Goal: Information Seeking & Learning: Learn about a topic

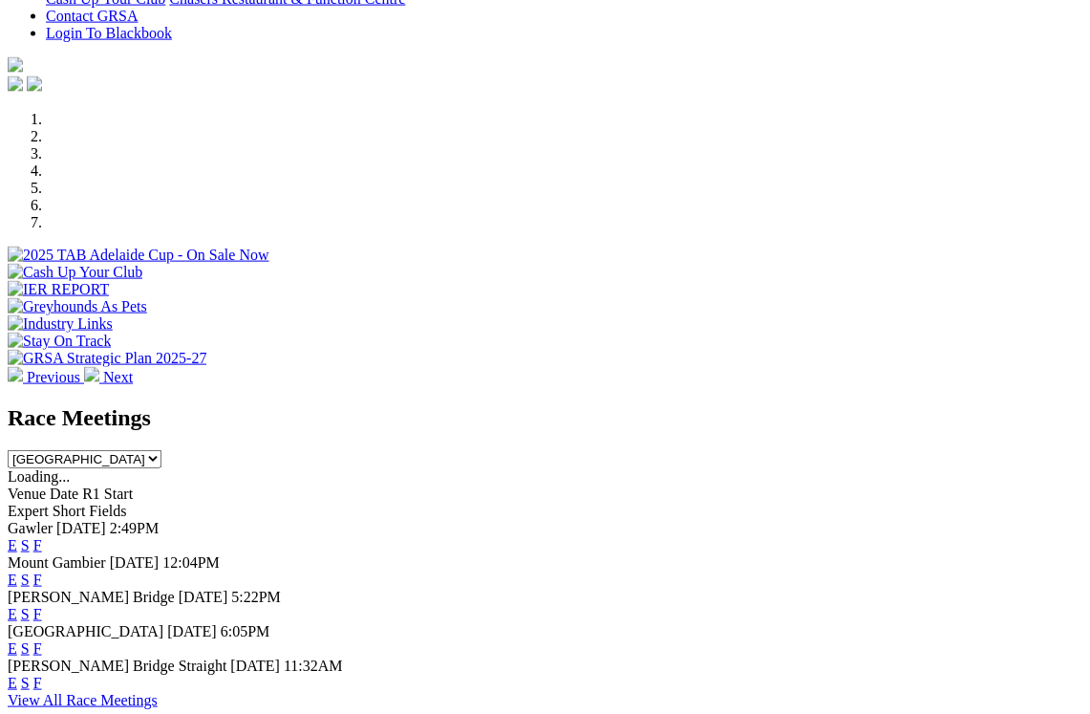
scroll to position [494, 0]
click at [42, 605] on link "F" at bounding box center [37, 613] width 9 height 16
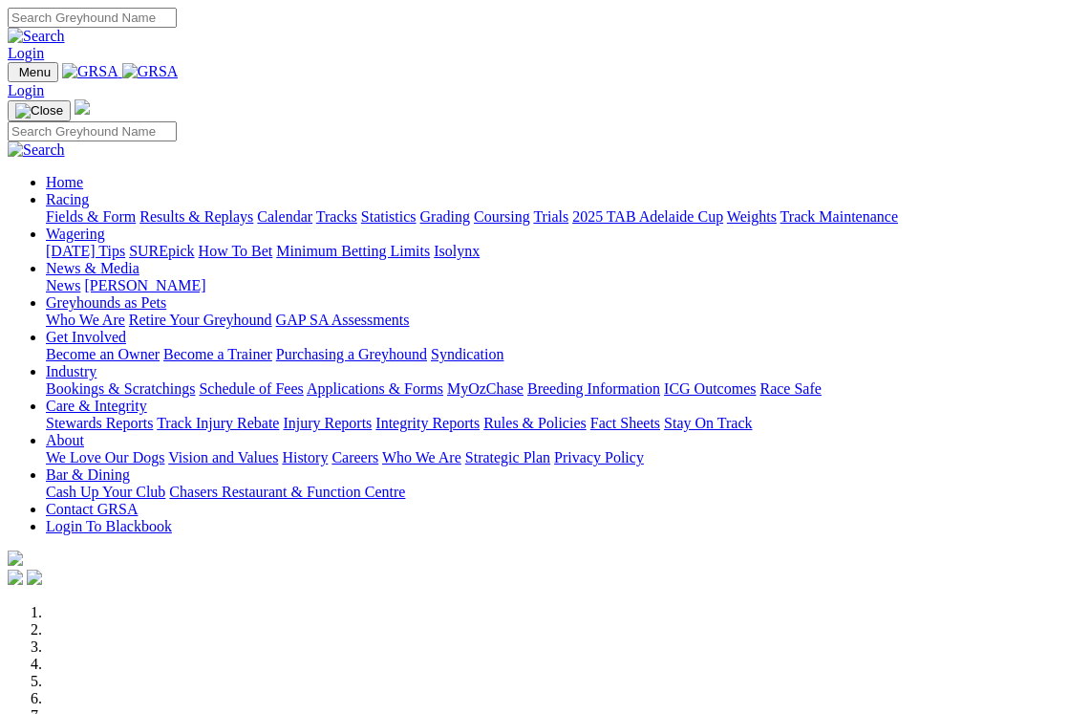
scroll to position [494, 0]
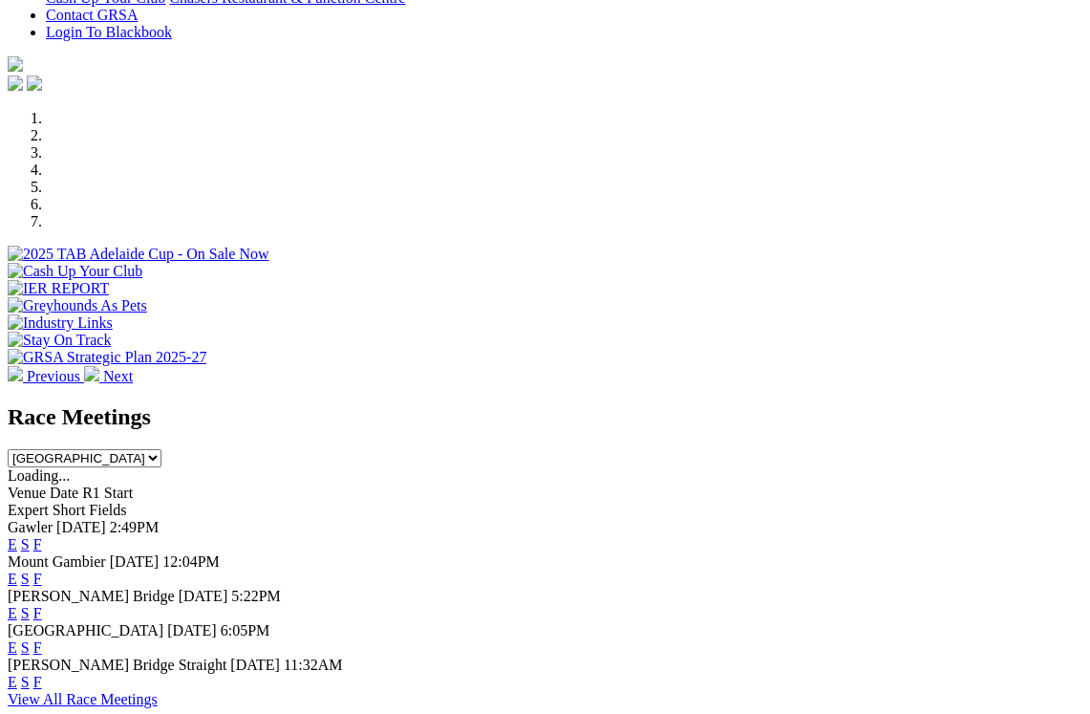
click at [17, 605] on link "E" at bounding box center [13, 613] width 10 height 16
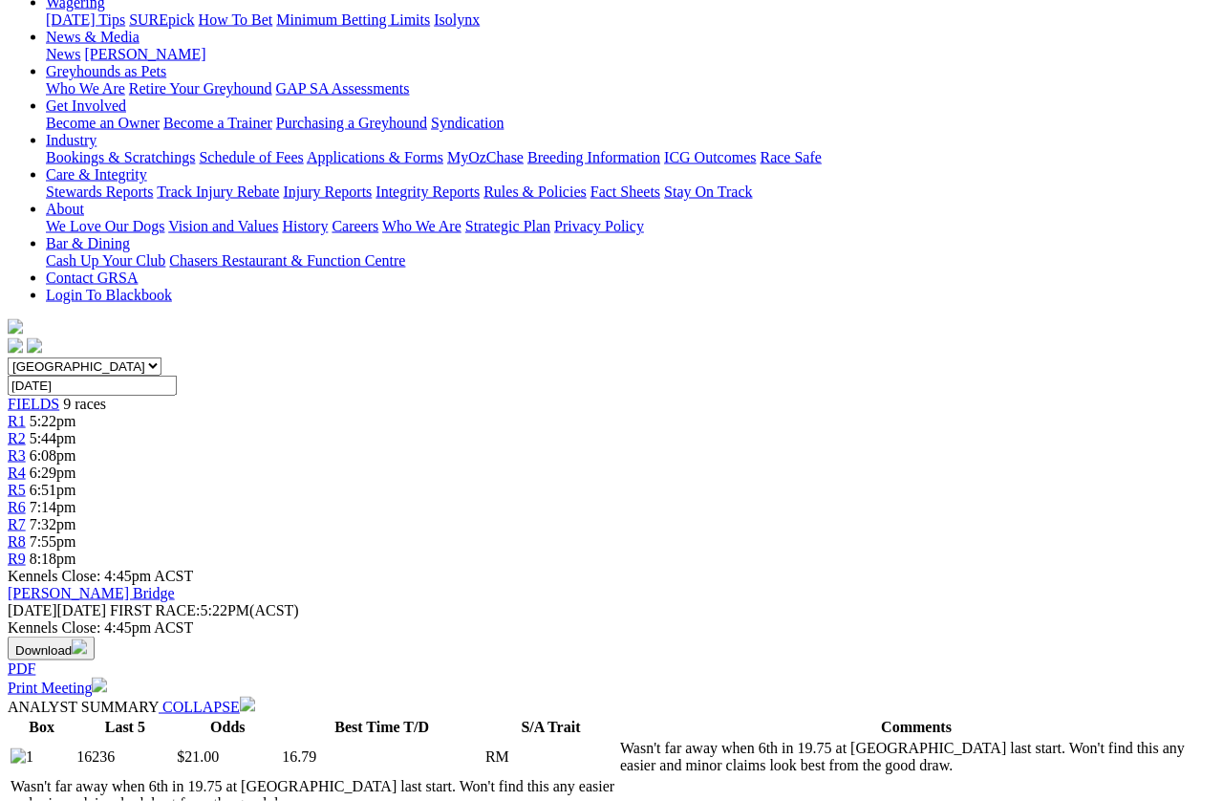
scroll to position [262, 0]
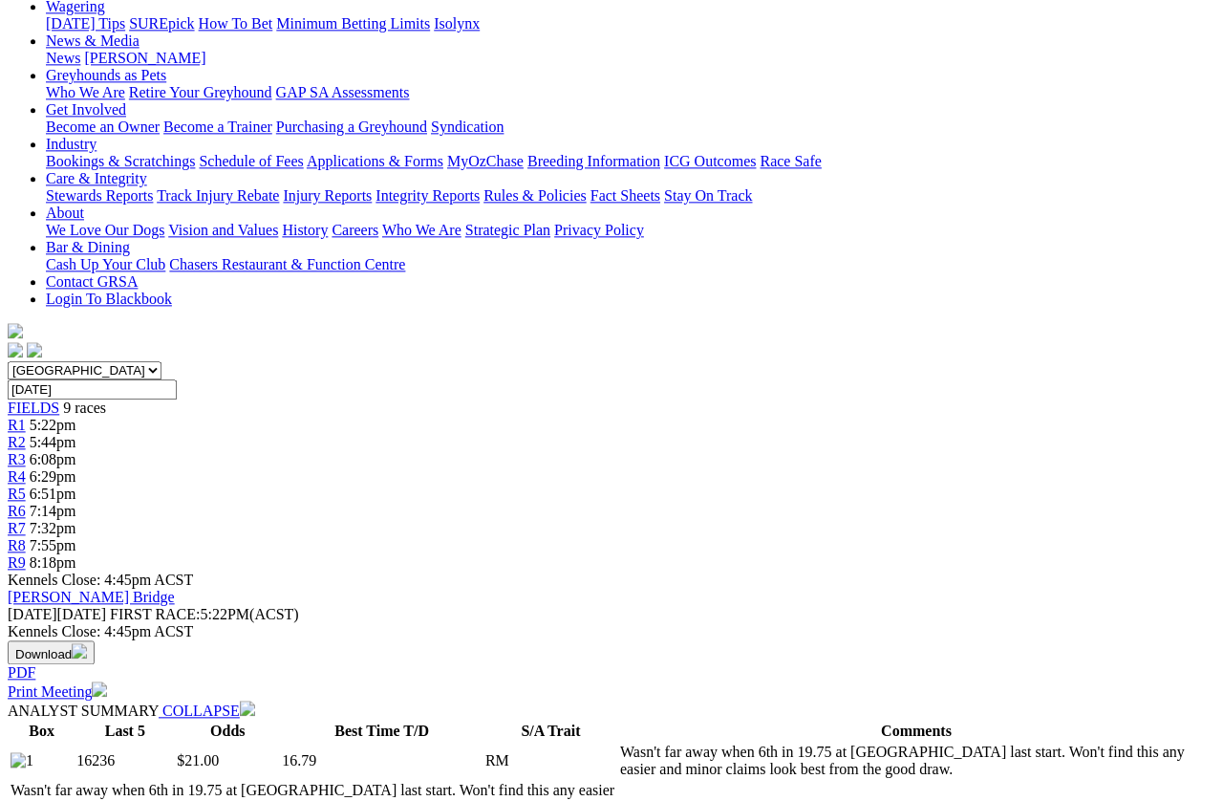
click at [26, 451] on span "R3" at bounding box center [17, 459] width 18 height 16
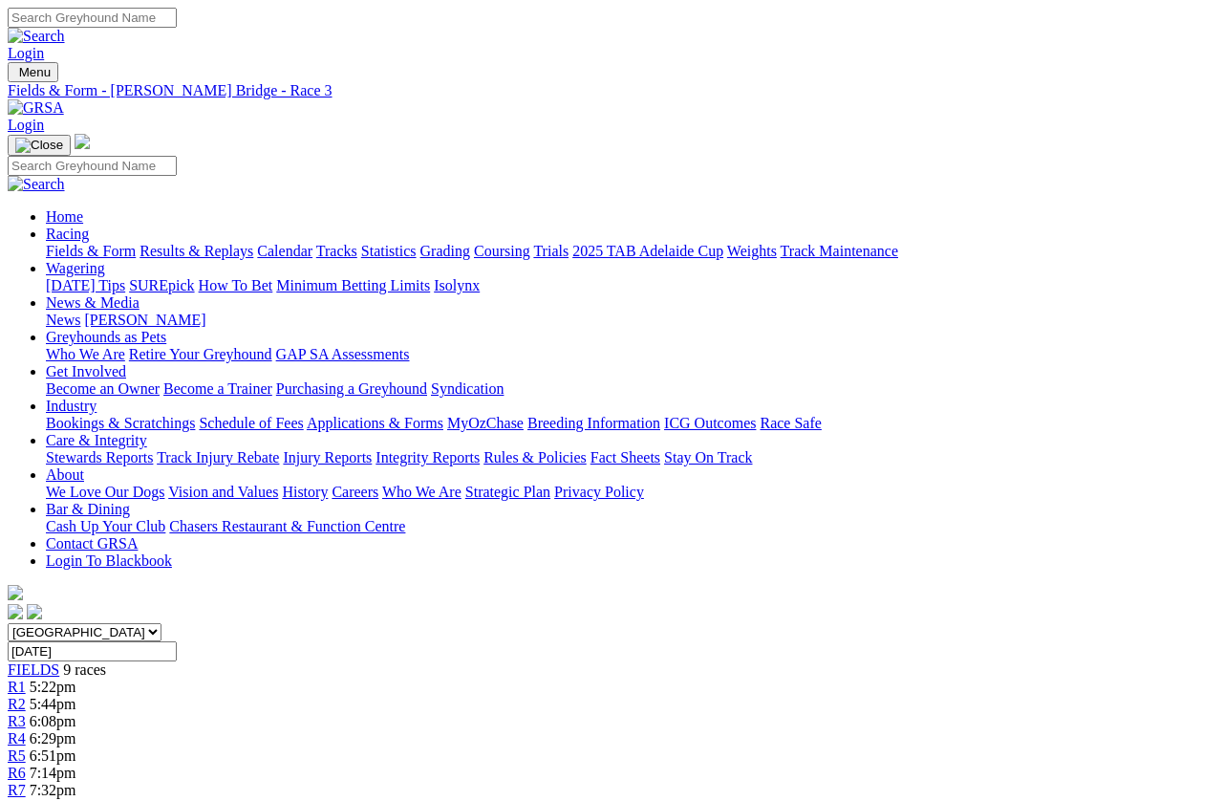
click at [76, 713] on span "6:29pm" at bounding box center [53, 738] width 47 height 16
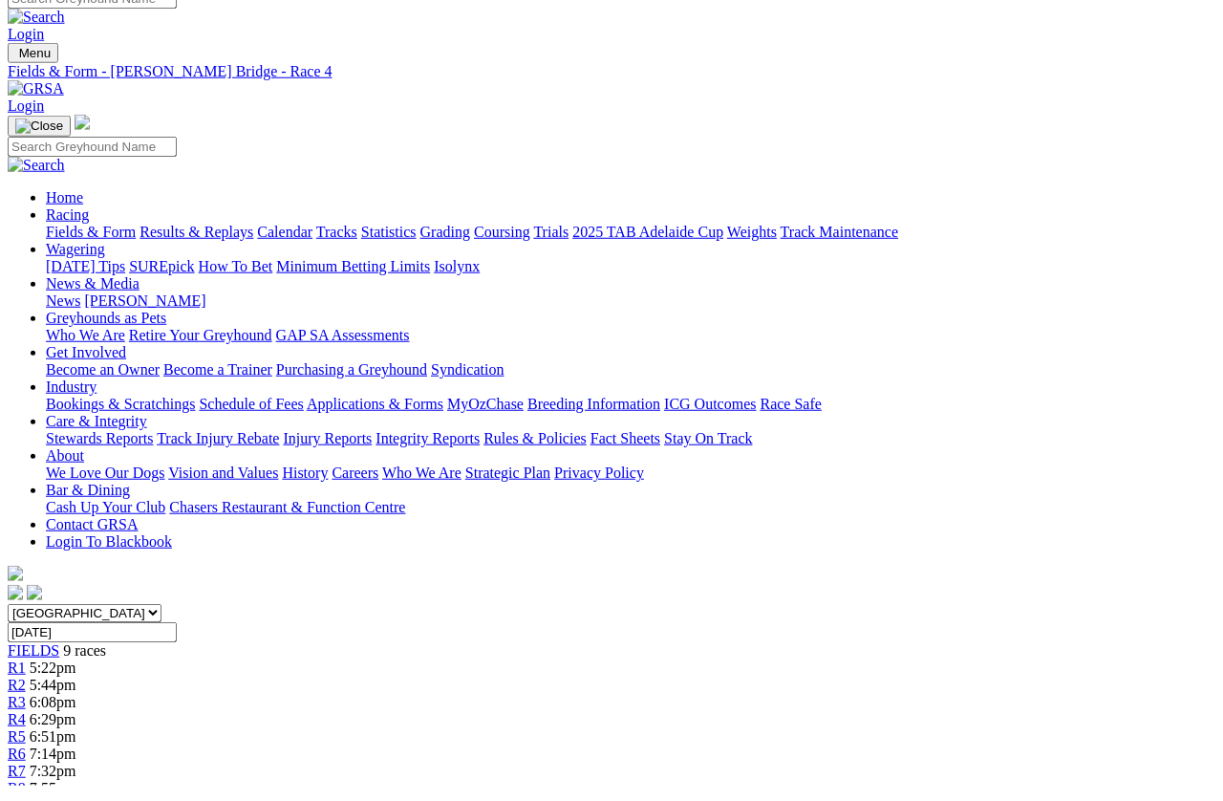
scroll to position [20, 0]
click at [26, 727] on link "R5" at bounding box center [17, 735] width 18 height 16
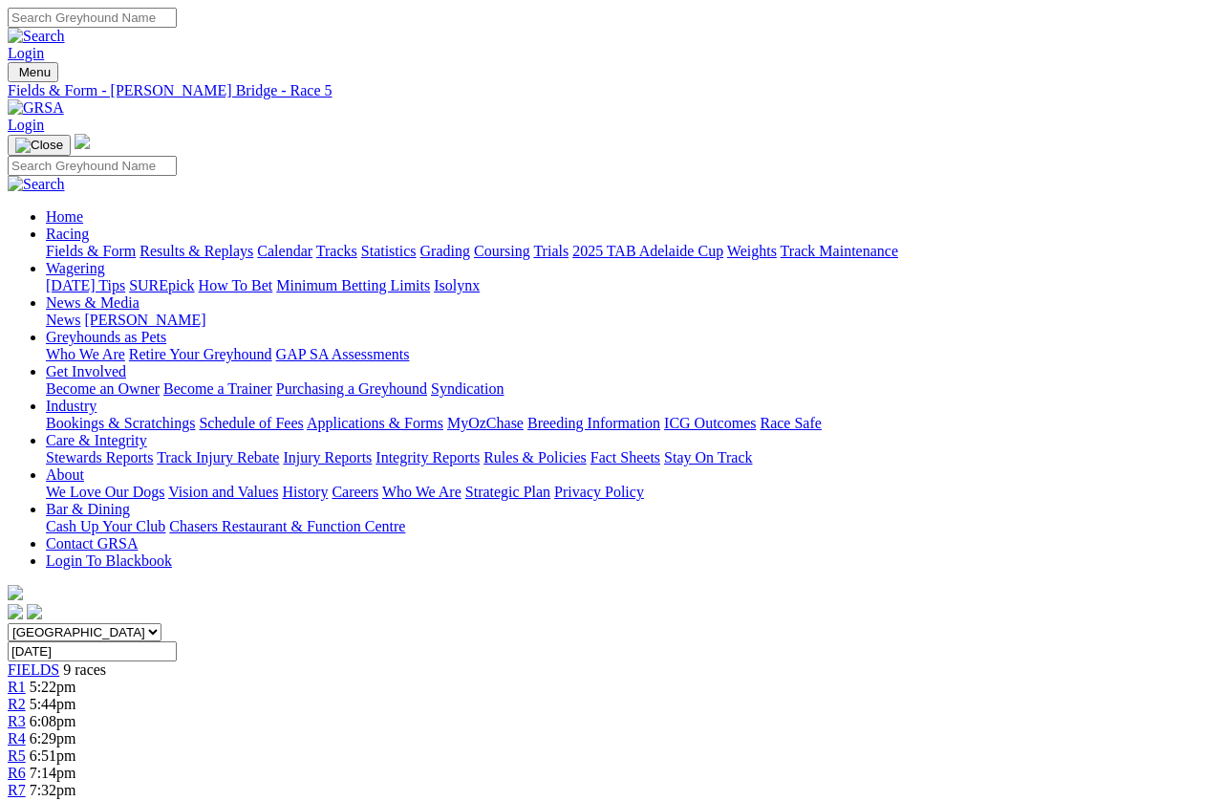
click at [26, 764] on span "R6" at bounding box center [17, 772] width 18 height 16
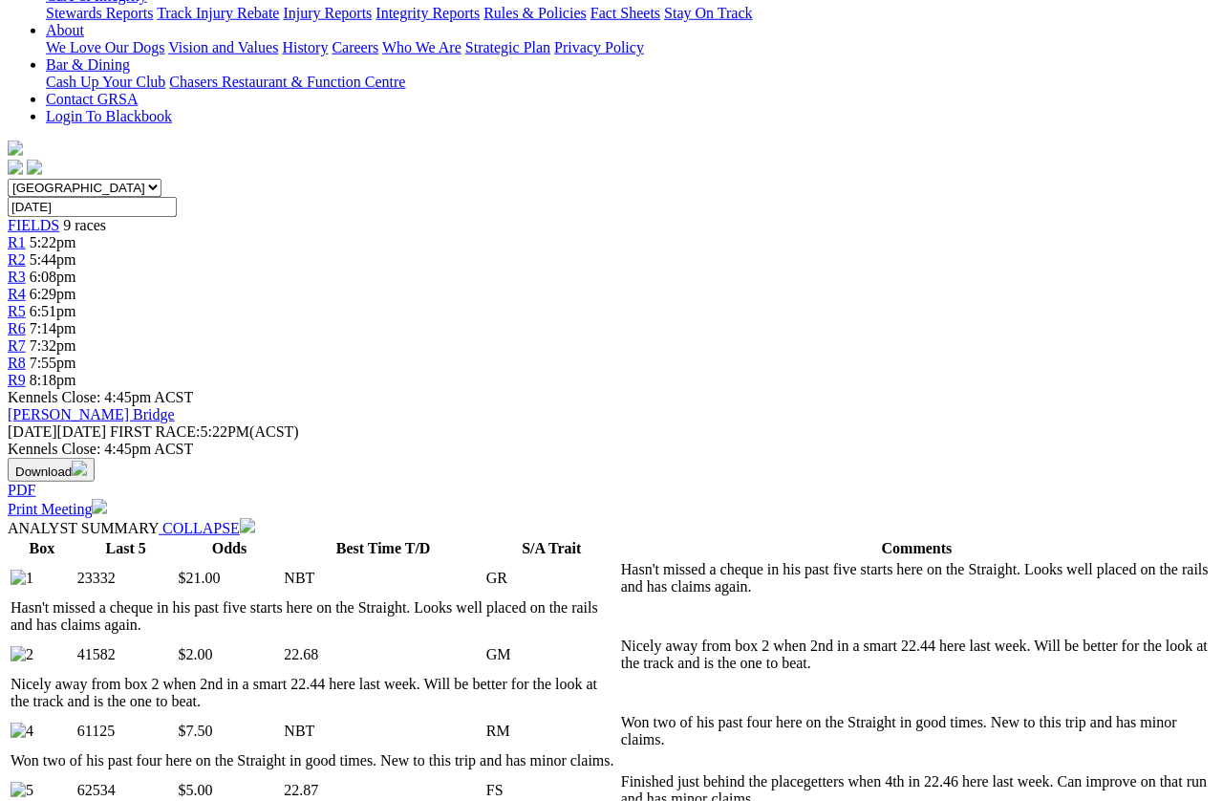
scroll to position [658, 0]
